Goal: Browse casually

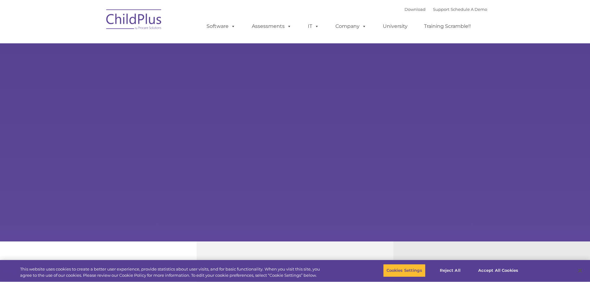
type input ""
select select "MEDIUM"
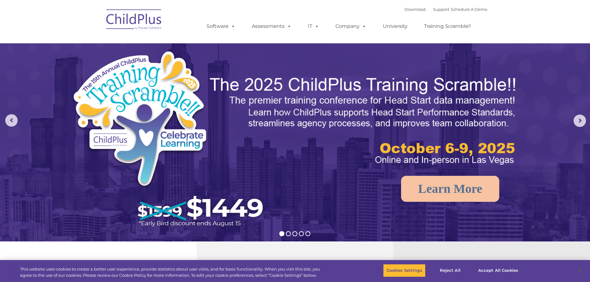
click at [141, 24] on img at bounding box center [134, 20] width 62 height 31
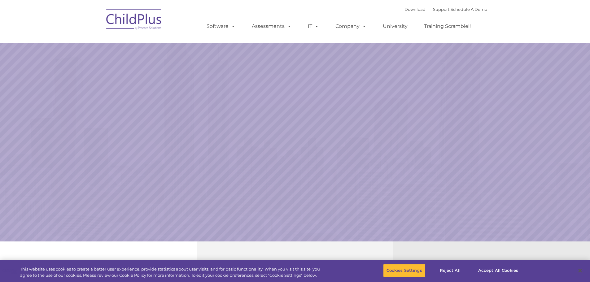
select select "MEDIUM"
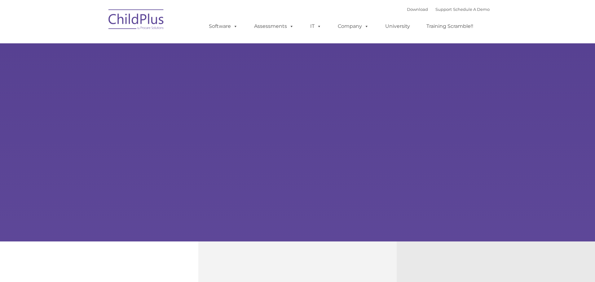
type input ""
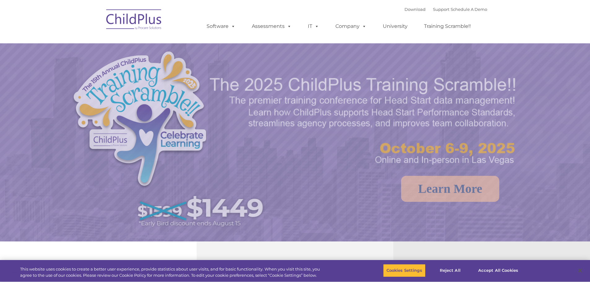
select select "MEDIUM"
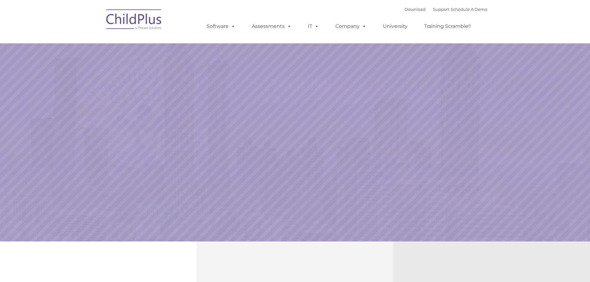
select select "MEDIUM"
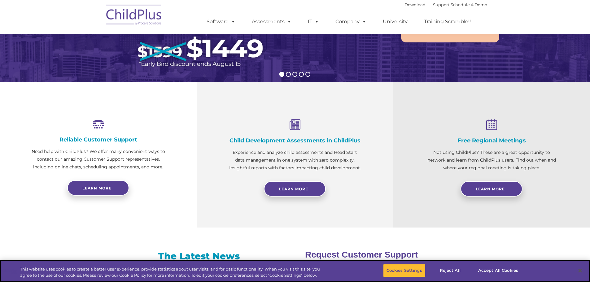
scroll to position [164, 0]
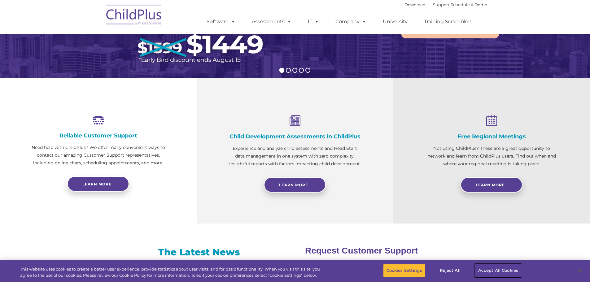
click at [500, 270] on button "Accept All Cookies" at bounding box center [498, 270] width 47 height 13
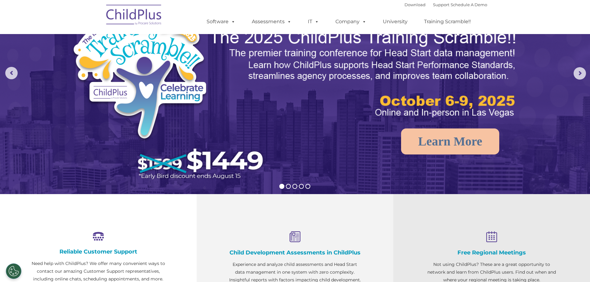
scroll to position [0, 0]
